Goal: Information Seeking & Learning: Check status

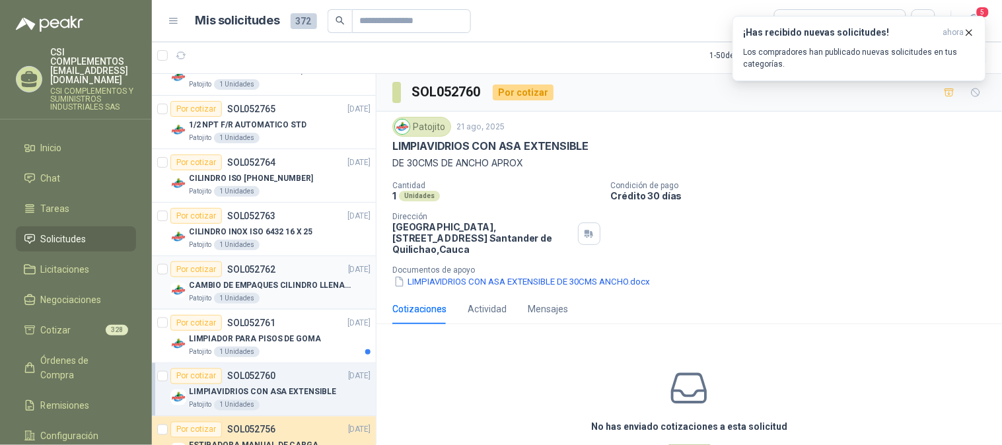
scroll to position [147, 0]
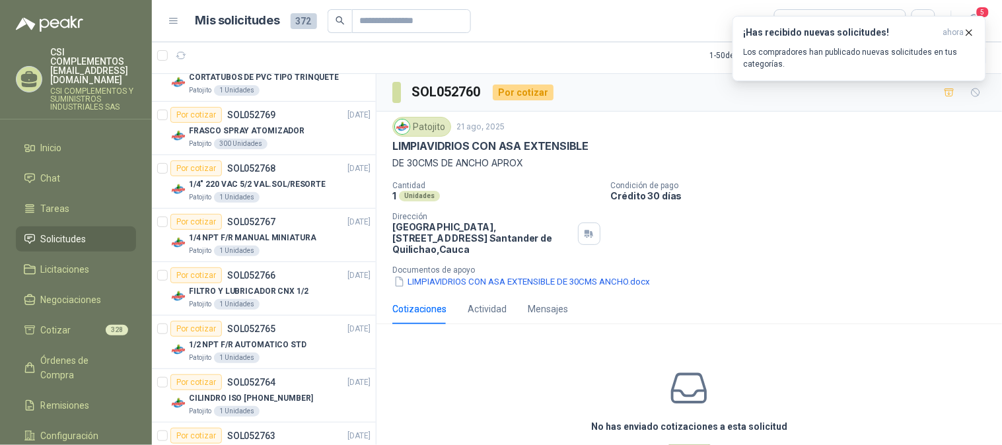
click at [58, 232] on span "Solicitudes" at bounding box center [64, 239] width 46 height 15
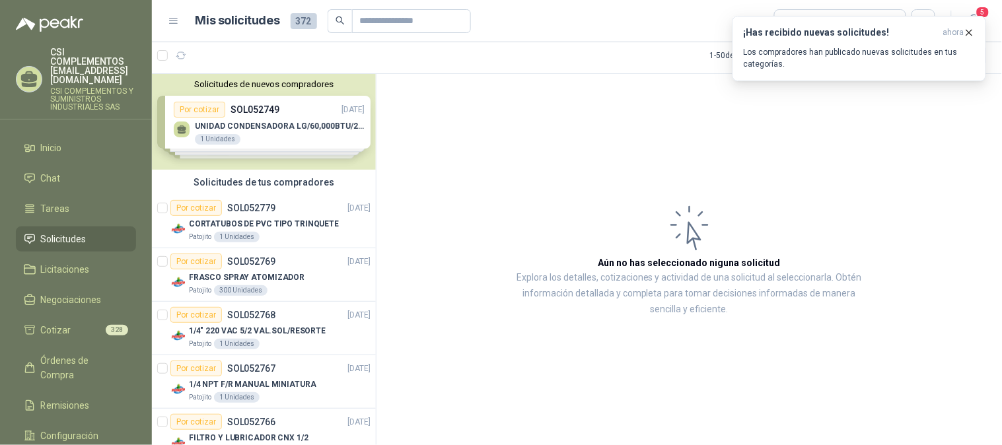
click at [107, 232] on li "Solicitudes" at bounding box center [76, 239] width 104 height 15
drag, startPoint x: 43, startPoint y: 220, endPoint x: 53, endPoint y: 220, distance: 9.9
click at [44, 232] on span "Solicitudes" at bounding box center [64, 239] width 46 height 15
click at [217, 48] on span "122" at bounding box center [219, 49] width 16 height 11
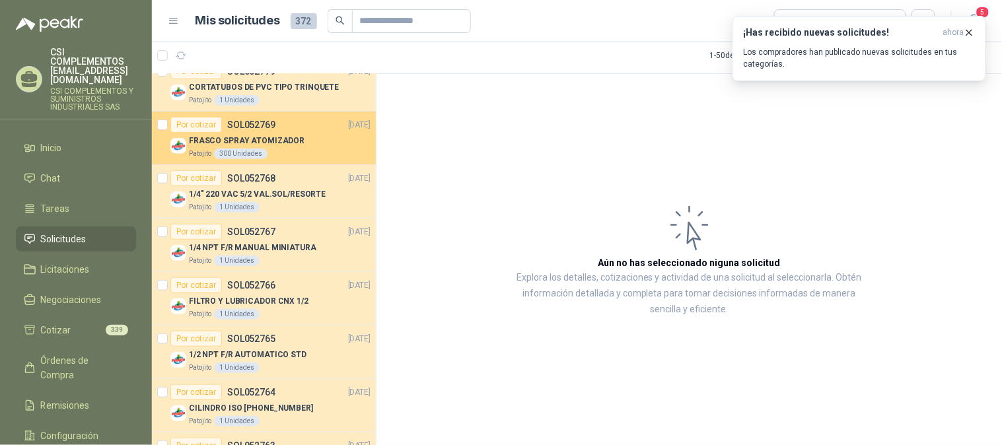
scroll to position [147, 0]
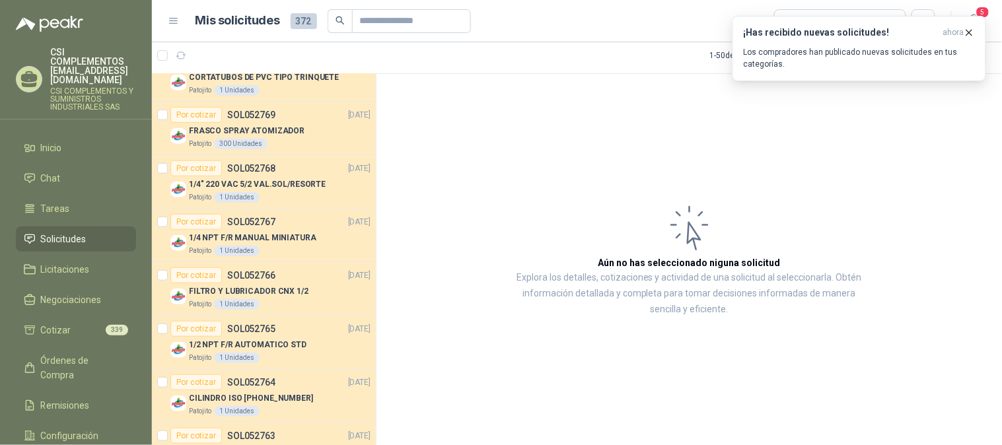
click at [44, 232] on span "Solicitudes" at bounding box center [64, 239] width 46 height 15
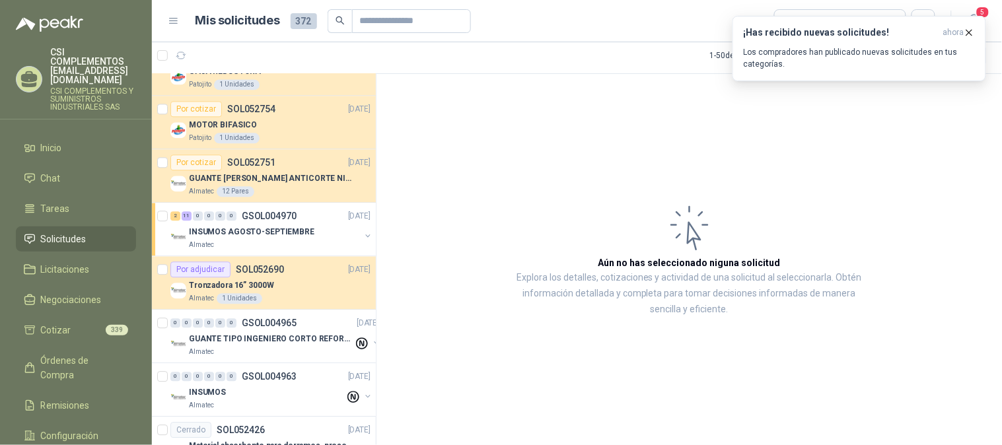
scroll to position [807, 0]
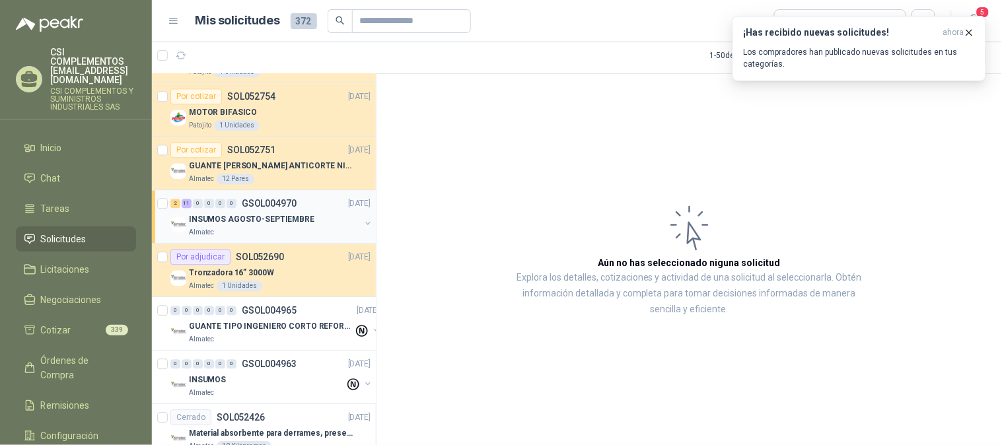
click at [227, 218] on p "INSUMOS AGOSTO-SEPTIEMBRE" at bounding box center [251, 219] width 125 height 13
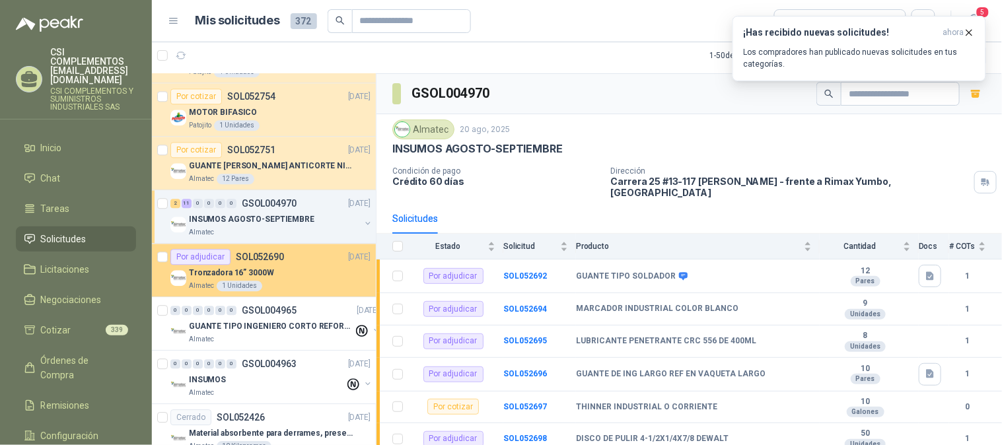
click at [238, 273] on p "Tronzadora 16” 3000W" at bounding box center [231, 273] width 85 height 13
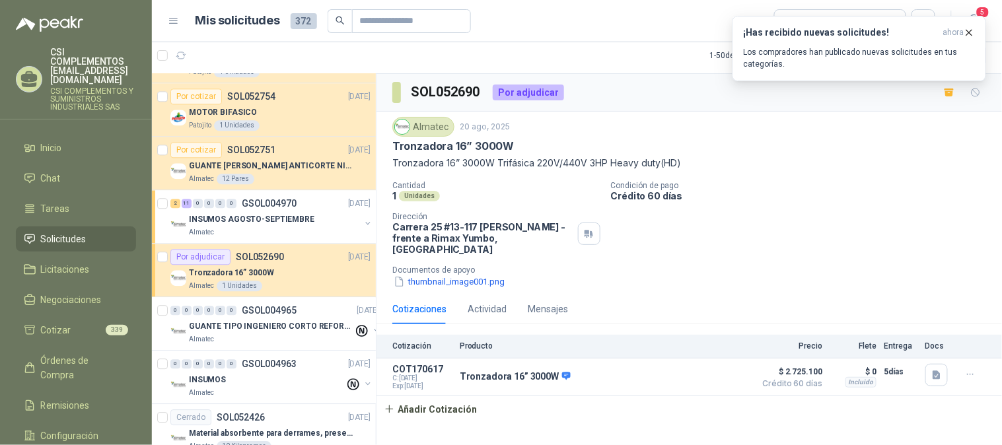
click at [83, 232] on span "Solicitudes" at bounding box center [64, 239] width 46 height 15
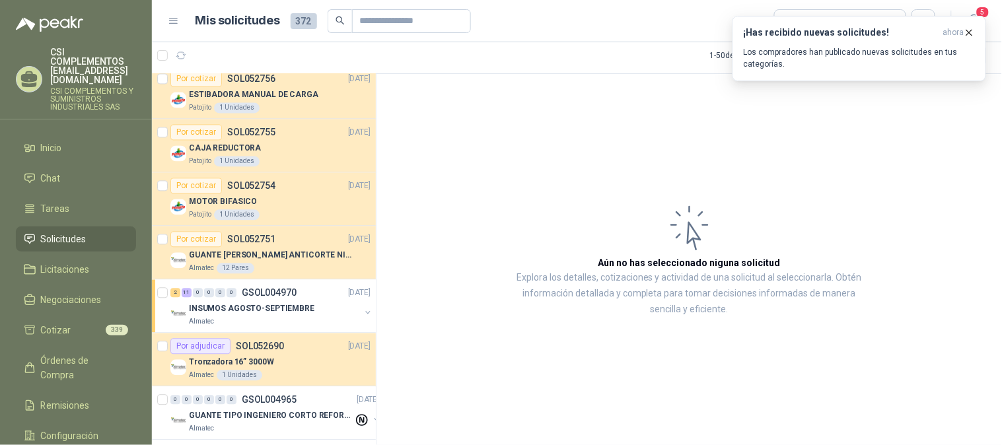
scroll to position [586, 0]
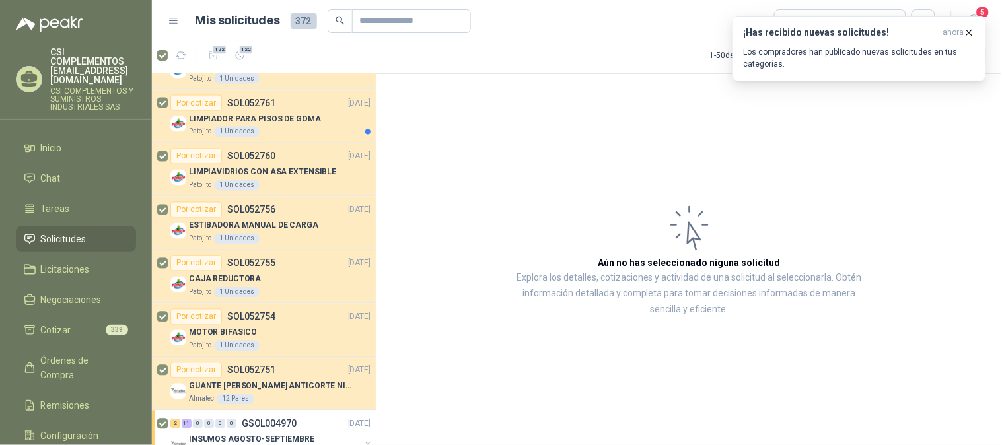
click at [213, 50] on span "122" at bounding box center [219, 49] width 16 height 11
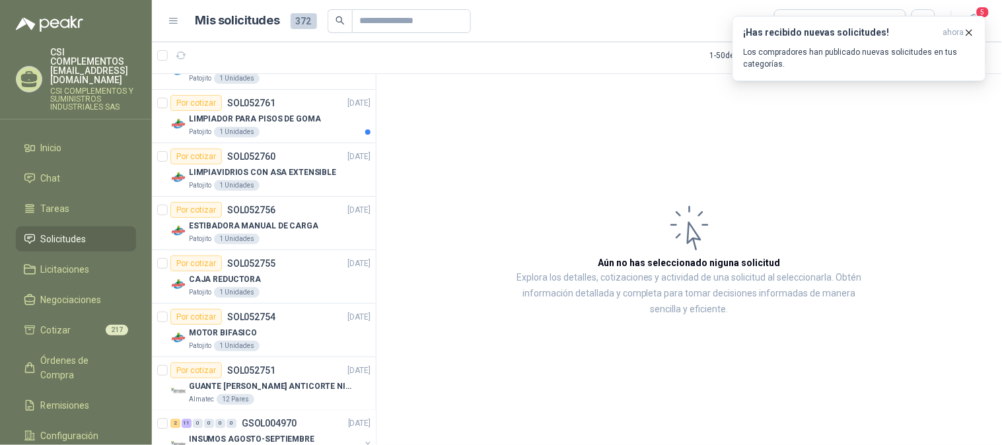
click at [162, 62] on div at bounding box center [174, 55] width 34 height 21
click at [181, 48] on button "button" at bounding box center [180, 55] width 21 height 21
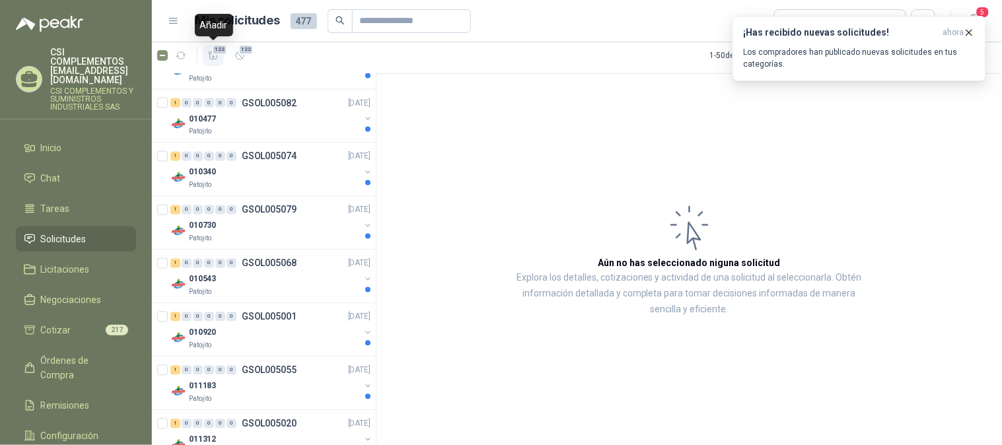
click at [214, 52] on span "122" at bounding box center [219, 49] width 16 height 11
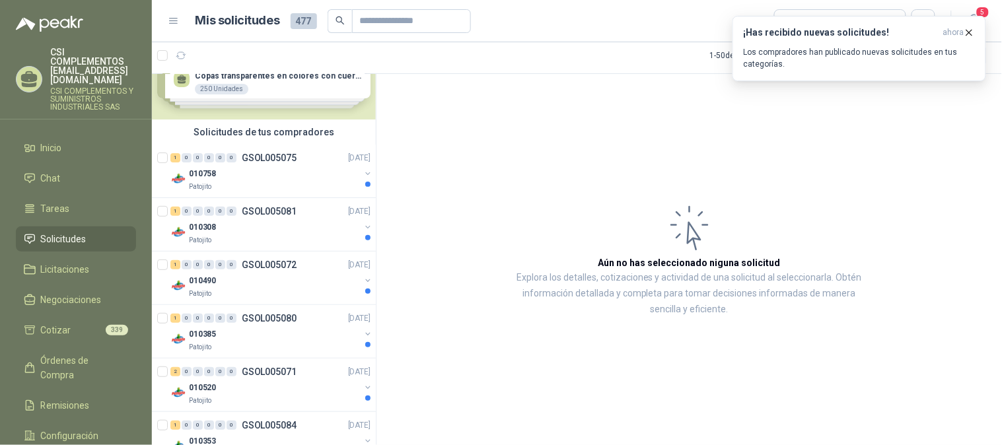
scroll to position [0, 0]
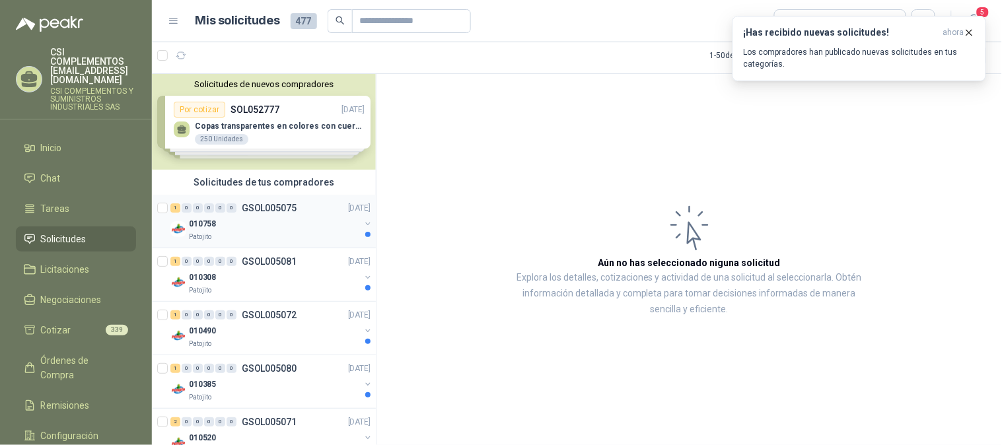
click at [256, 223] on div "010758" at bounding box center [274, 224] width 171 height 16
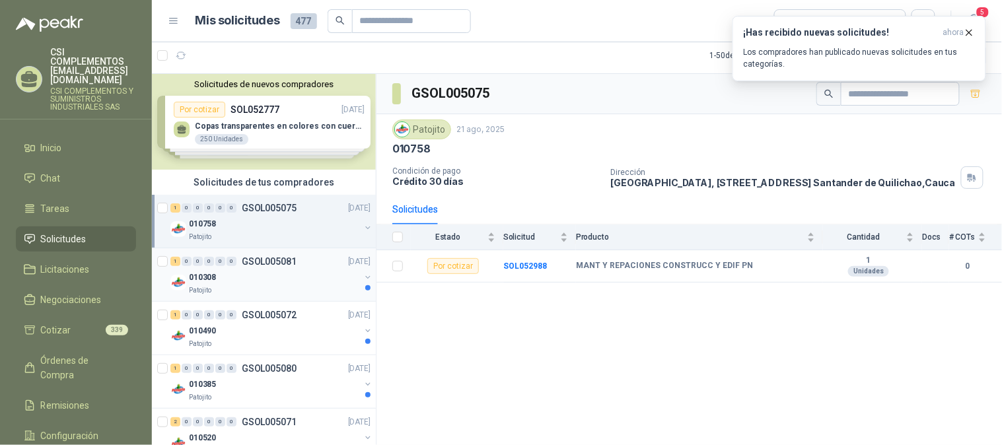
click at [230, 271] on div "010308" at bounding box center [274, 277] width 171 height 16
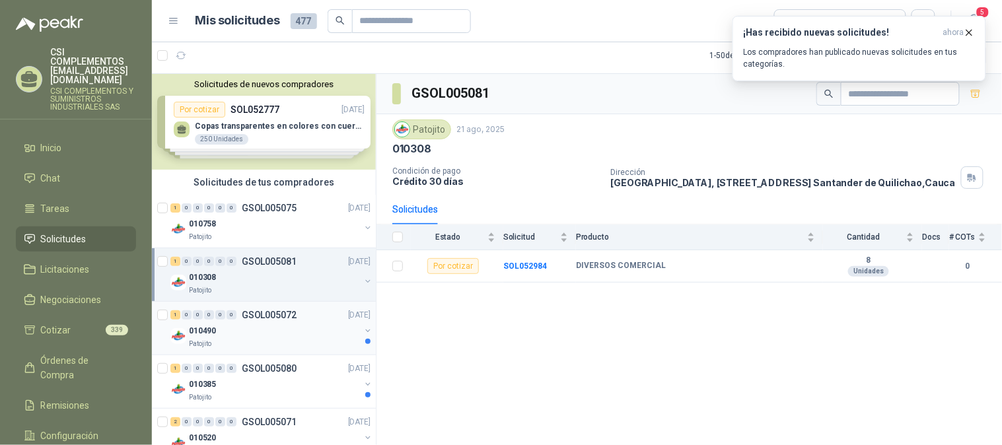
click at [230, 339] on div "Patojito" at bounding box center [274, 344] width 171 height 11
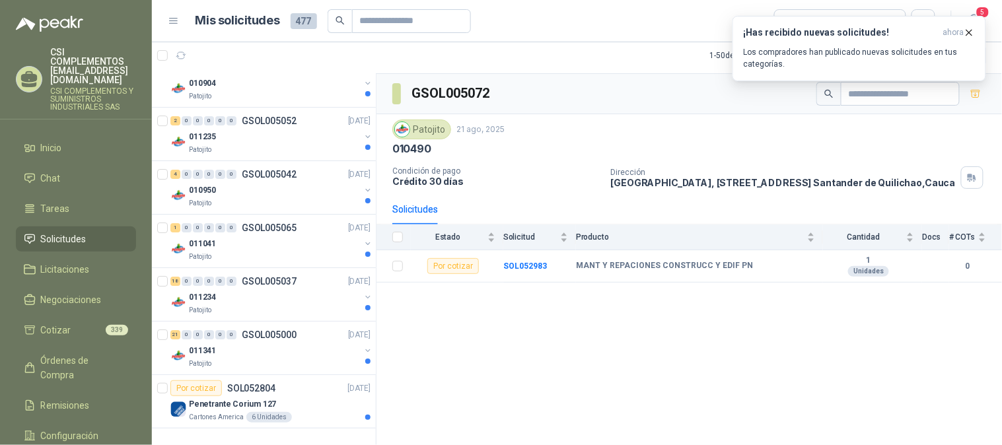
scroll to position [2444, 0]
click at [238, 396] on p "Penetrante Corium 127" at bounding box center [232, 402] width 87 height 13
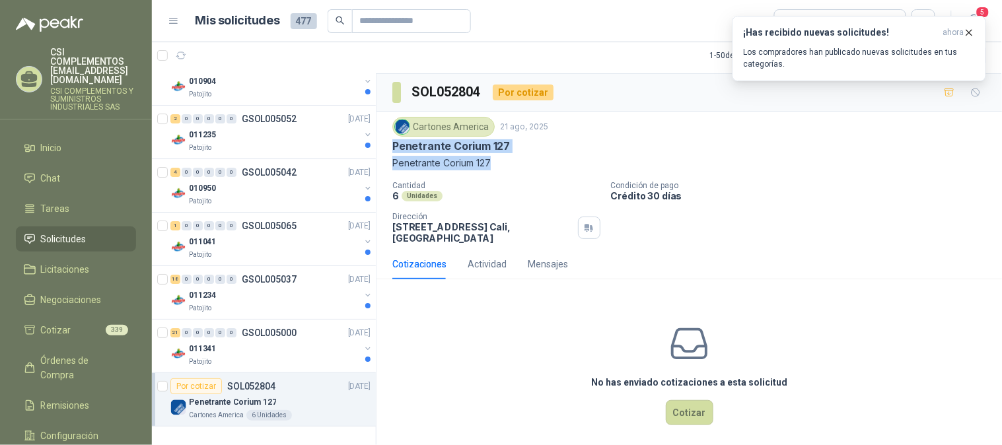
drag, startPoint x: 393, startPoint y: 147, endPoint x: 498, endPoint y: 159, distance: 105.8
click at [498, 159] on div "Cartones America [DATE] Penetrante Corium 127 Penetrante Corium 127" at bounding box center [689, 143] width 594 height 53
copy div "Penetrante Corium 127 Penetrante Corium 127"
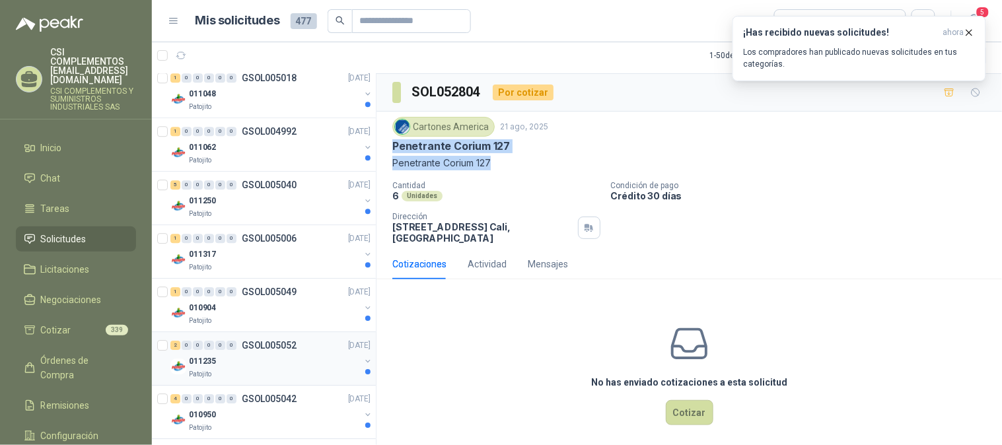
scroll to position [2444, 0]
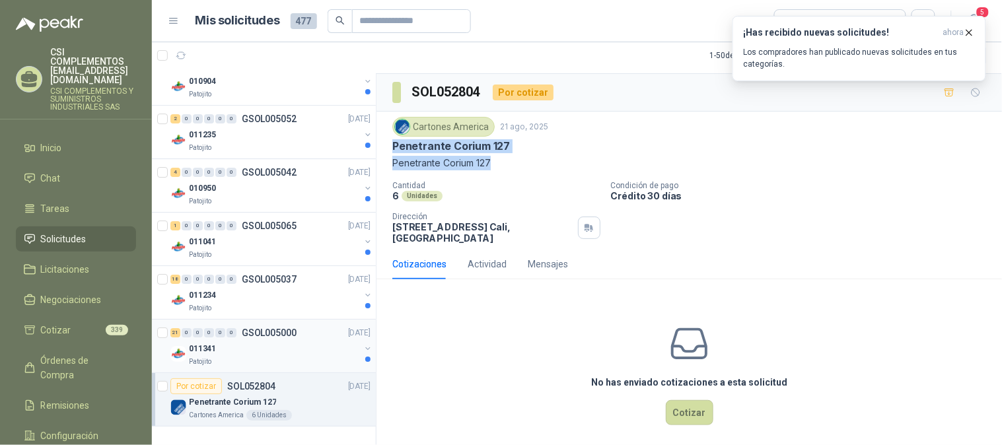
click at [247, 359] on div "Patojito" at bounding box center [274, 362] width 171 height 11
